Goal: Task Accomplishment & Management: Use online tool/utility

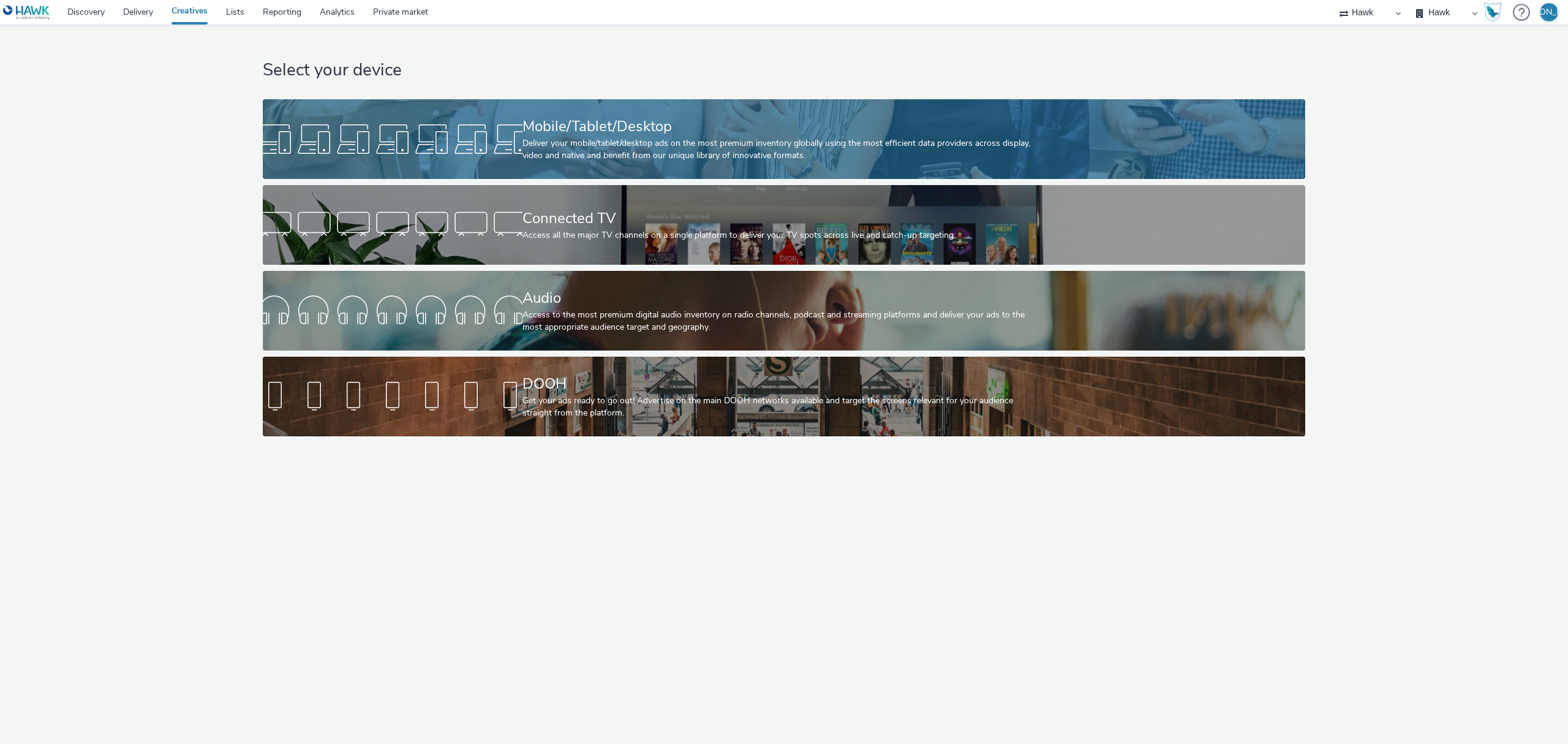
click at [297, 152] on div at bounding box center [393, 139] width 260 height 39
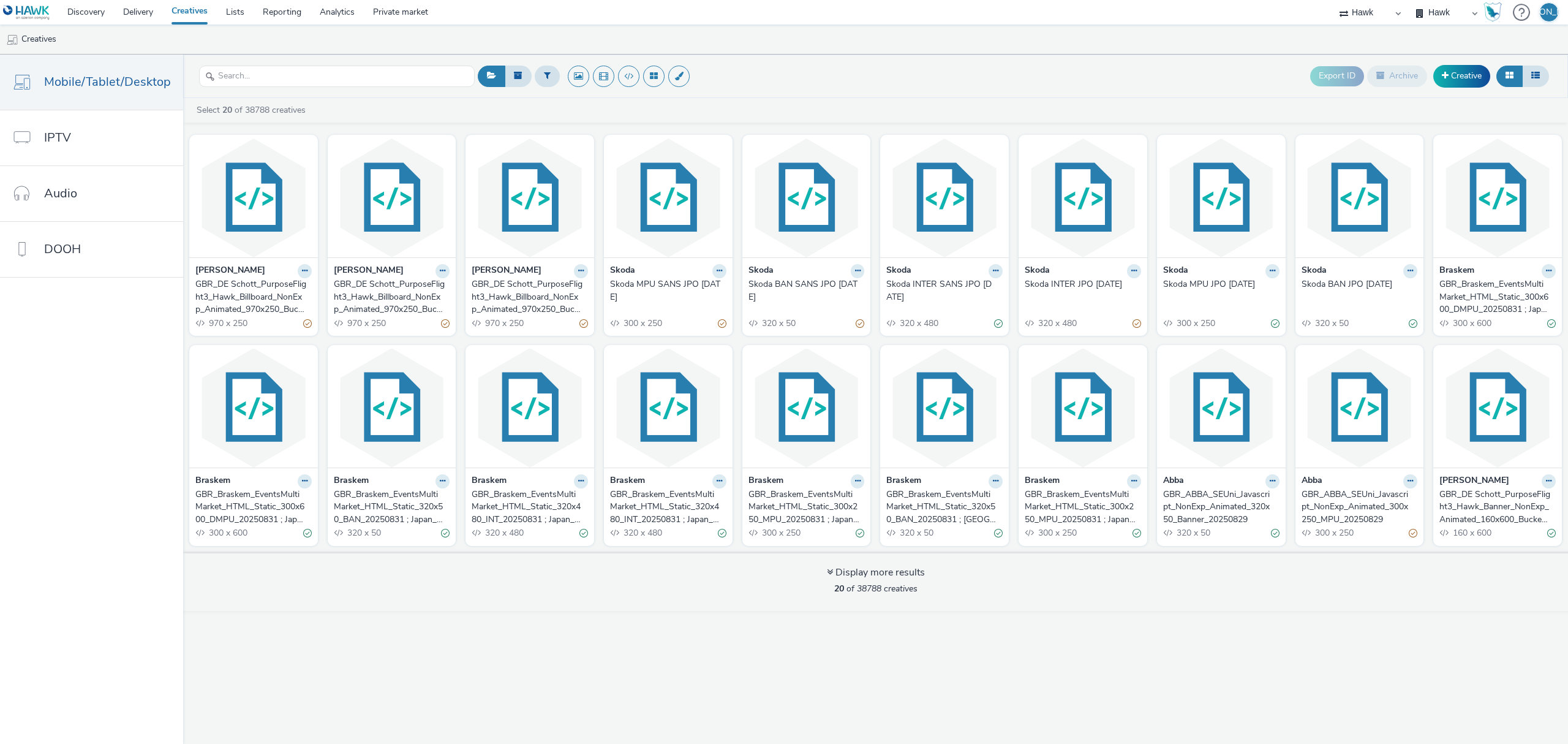
click at [303, 304] on div "GBR_DE Schott_PurposeFlight3_Hawk_Billboard_NonExp_Animated_970x250_Bucket3_Gen…" at bounding box center [251, 297] width 111 height 37
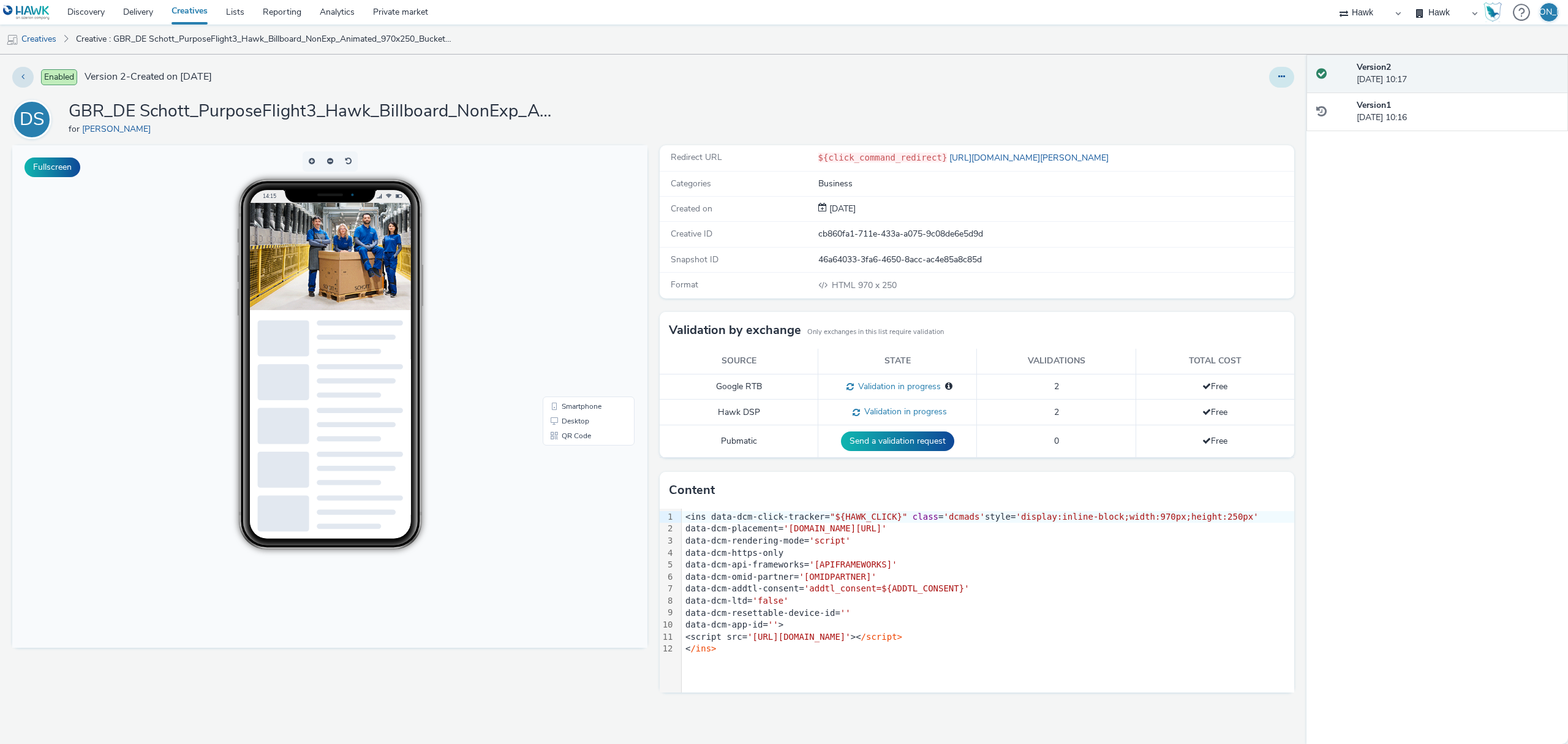
click at [1292, 72] on button at bounding box center [1282, 77] width 25 height 21
click at [1252, 109] on link "Edit" at bounding box center [1248, 102] width 92 height 25
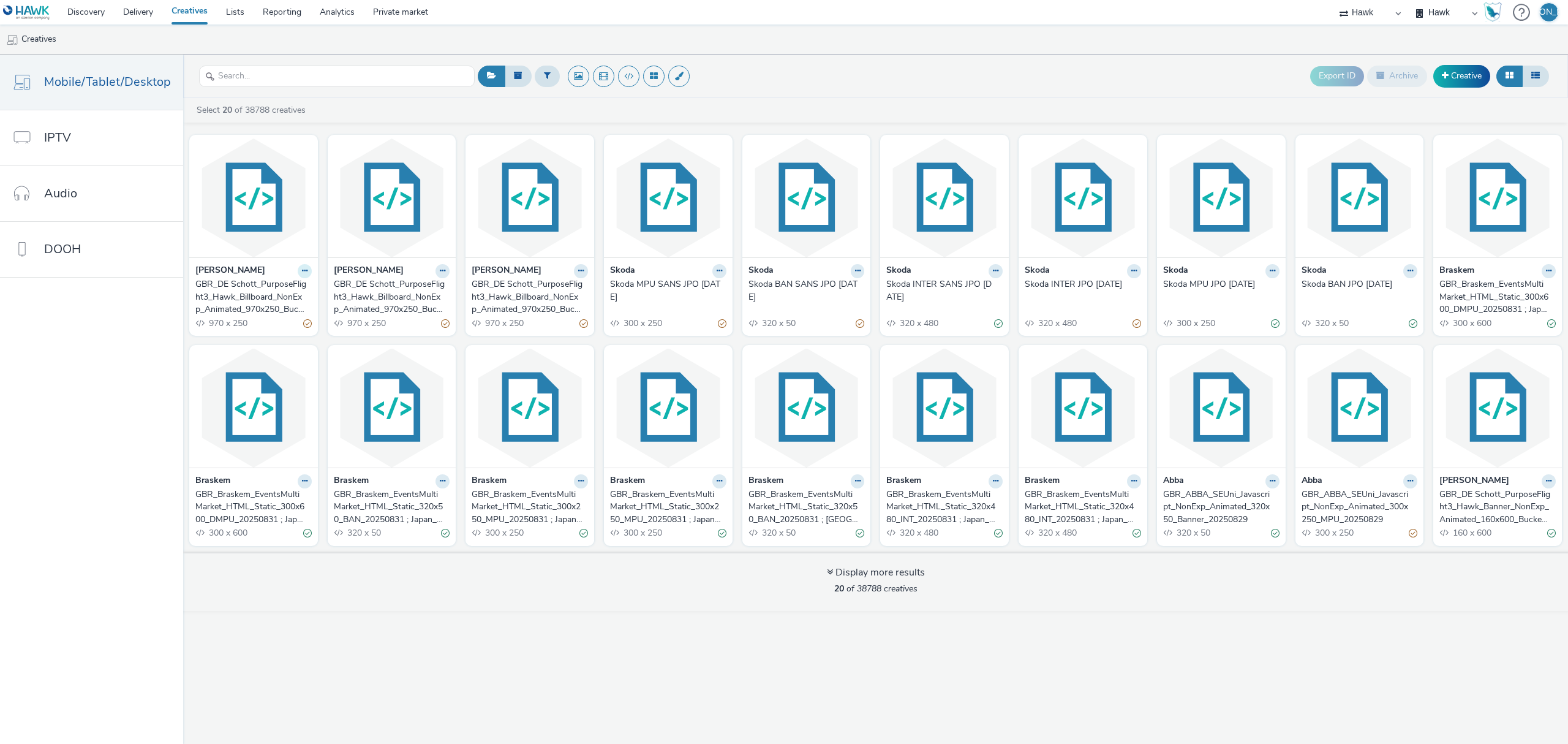
click at [302, 271] on icon at bounding box center [305, 271] width 6 height 7
click at [292, 322] on link "Duplicate" at bounding box center [266, 316] width 92 height 25
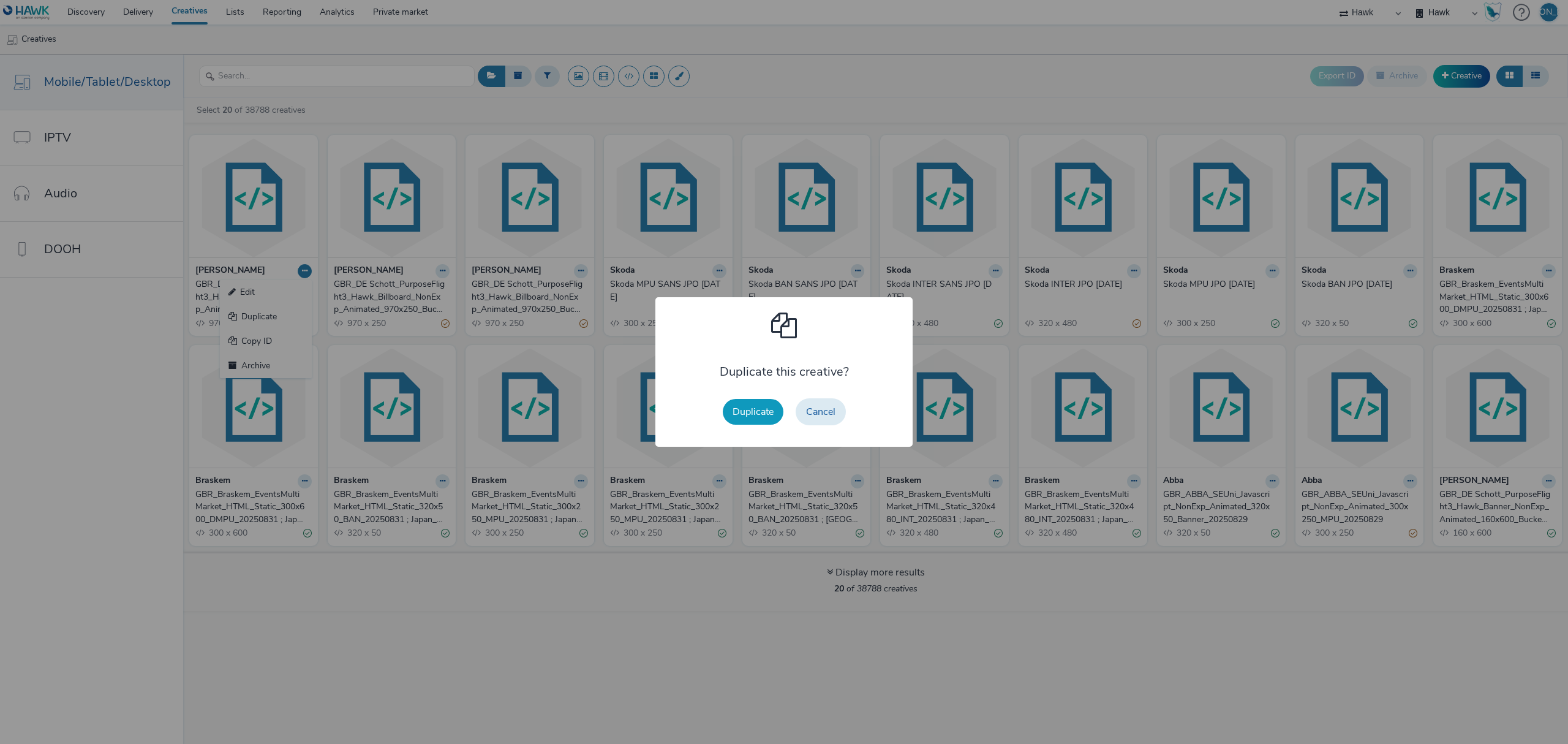
click at [752, 412] on button "Duplicate" at bounding box center [753, 412] width 61 height 26
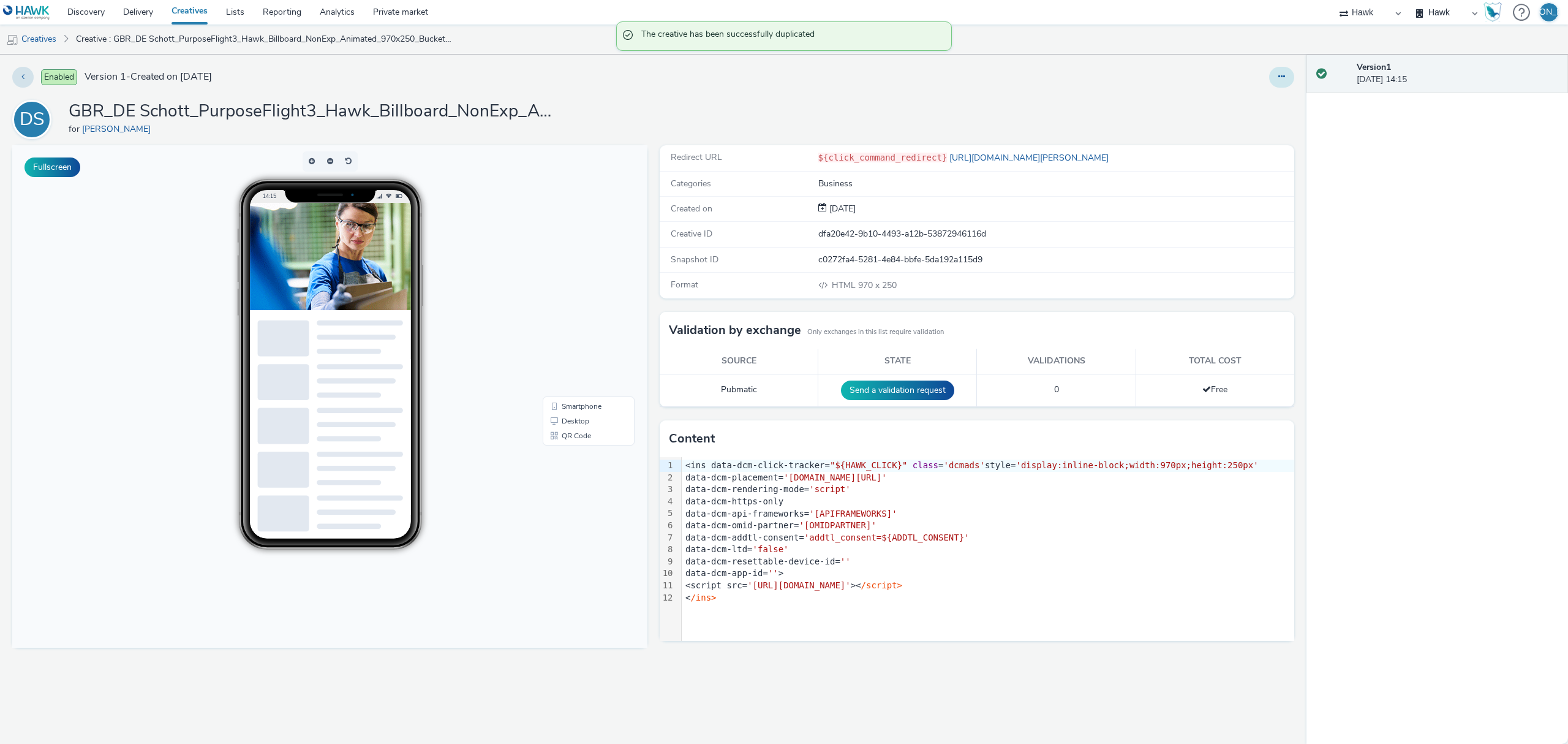
click at [1285, 76] on button at bounding box center [1282, 77] width 25 height 21
click at [1270, 100] on link "Edit" at bounding box center [1248, 102] width 92 height 25
